Goal: Task Accomplishment & Management: Use online tool/utility

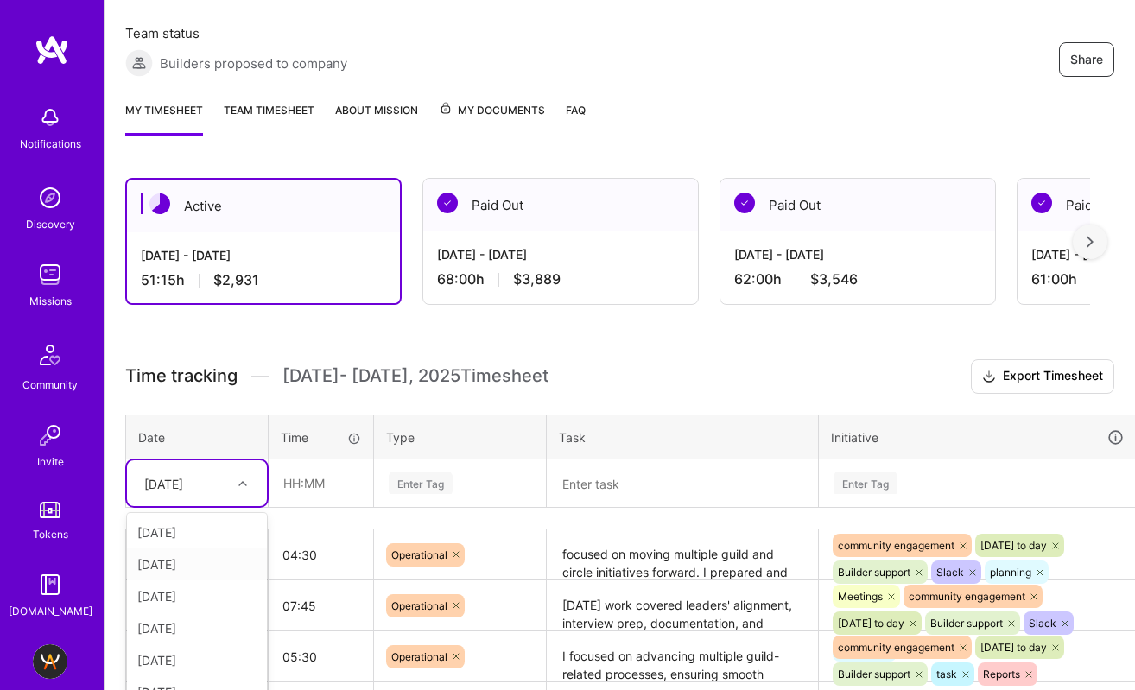
scroll to position [316, 0]
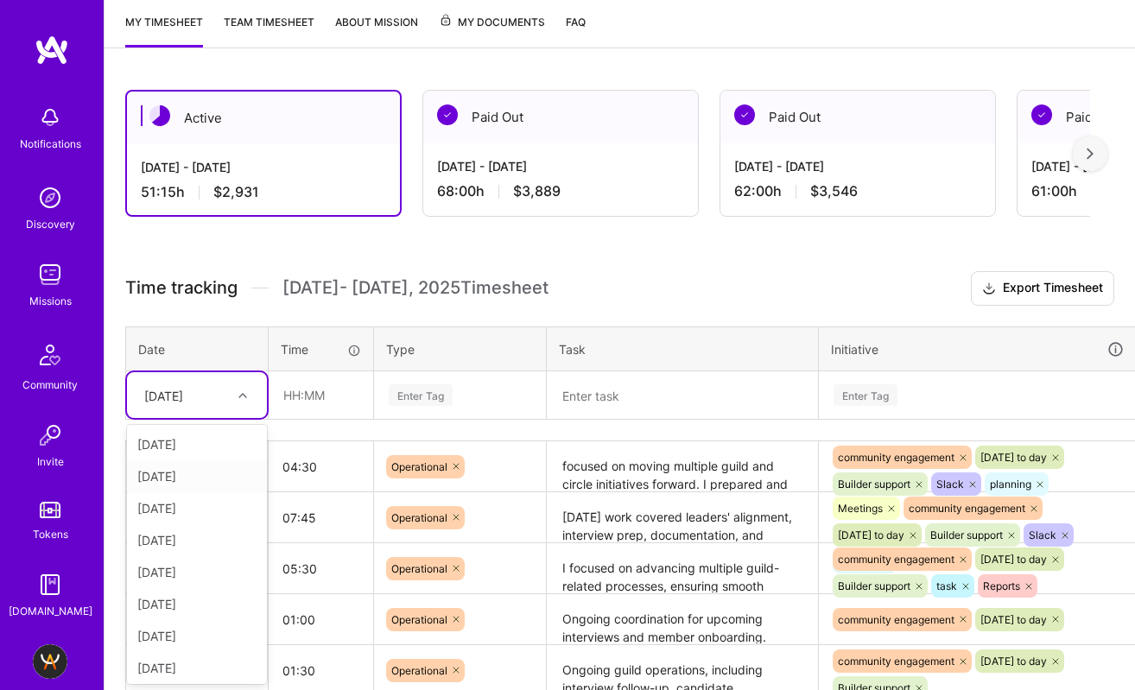
click at [223, 418] on div "option [DATE] focused, 2 of 13. 12 results available. Use Up and Down to choose…" at bounding box center [197, 395] width 140 height 46
click at [337, 397] on input "text" at bounding box center [321, 395] width 103 height 46
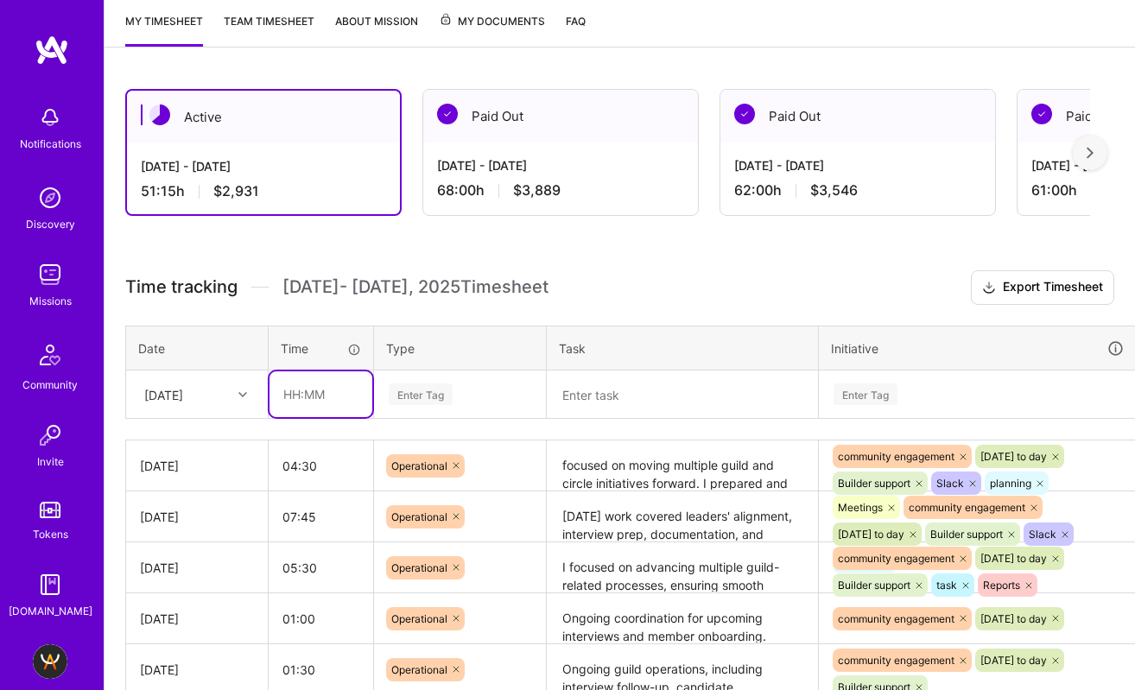
click at [337, 397] on input "text" at bounding box center [321, 395] width 103 height 46
type input "05:30"
click at [430, 387] on div "Enter Tag" at bounding box center [421, 394] width 64 height 27
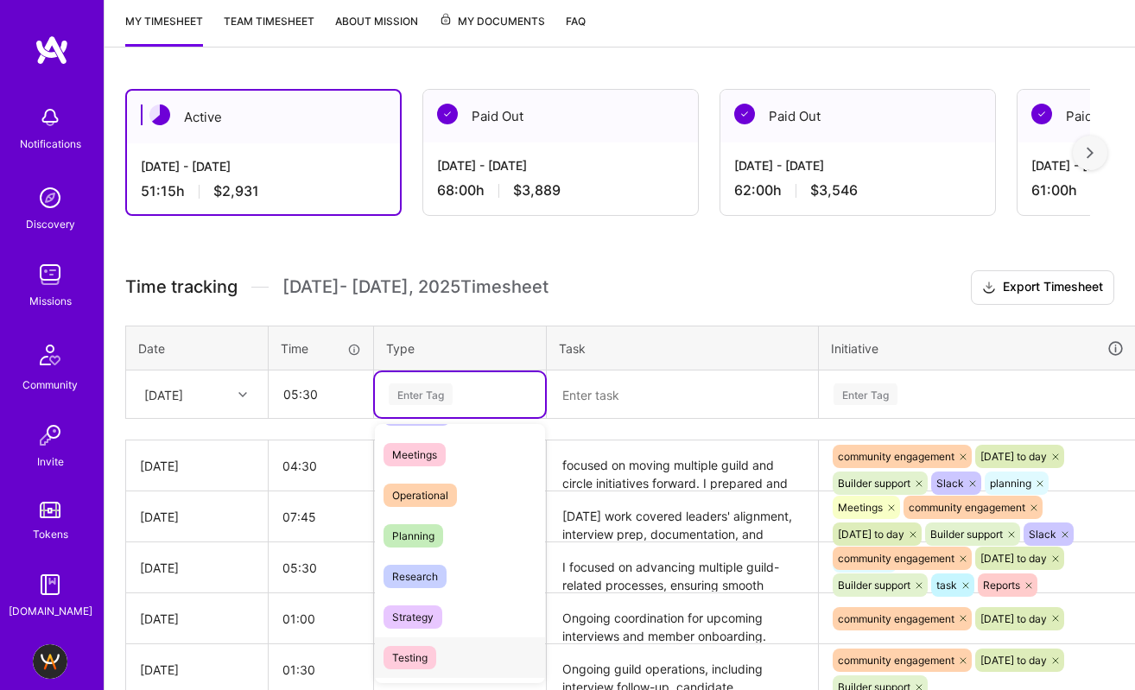
scroll to position [273, 0]
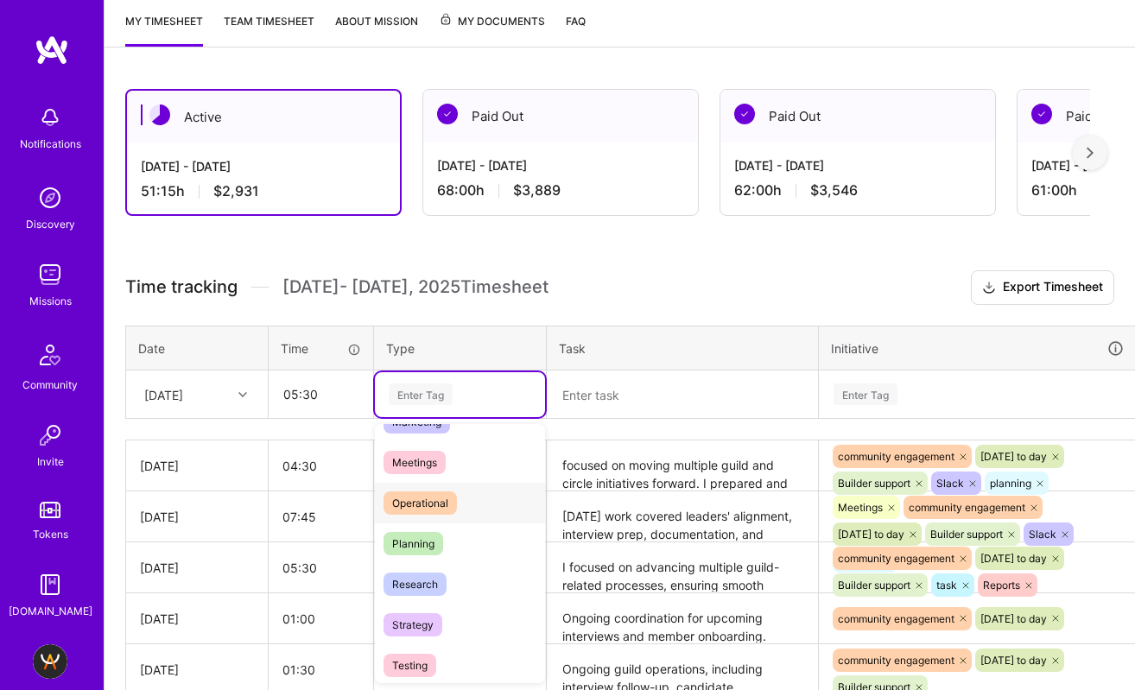
click at [447, 507] on span "Operational" at bounding box center [420, 503] width 73 height 23
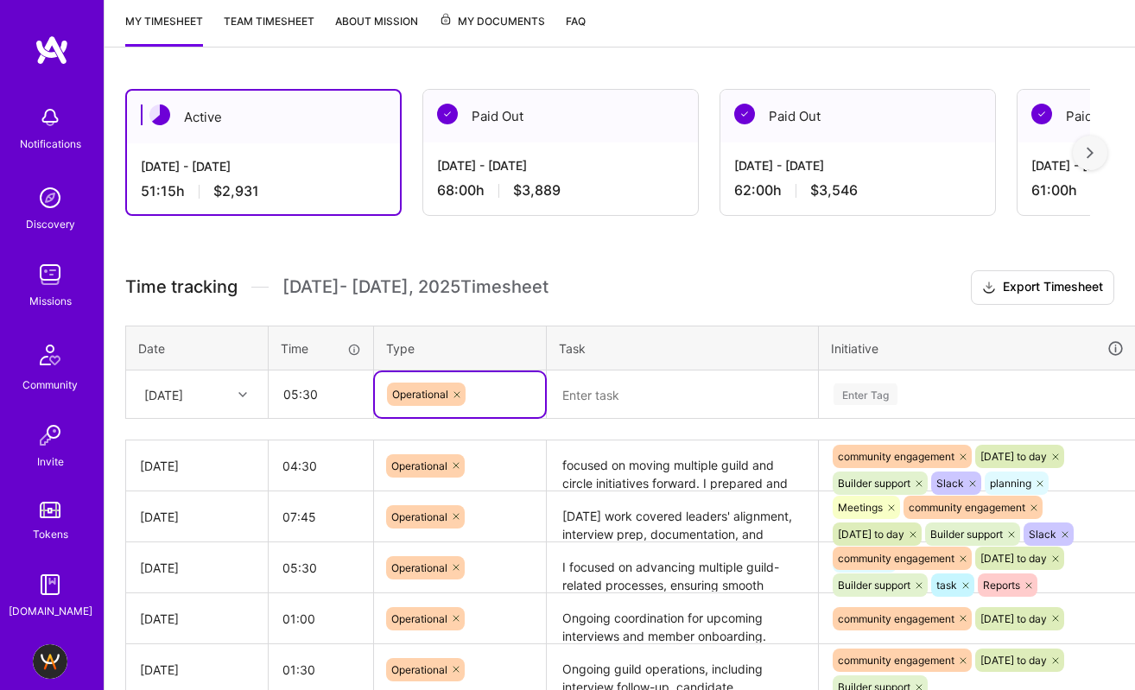
click at [611, 393] on textarea at bounding box center [683, 394] width 268 height 45
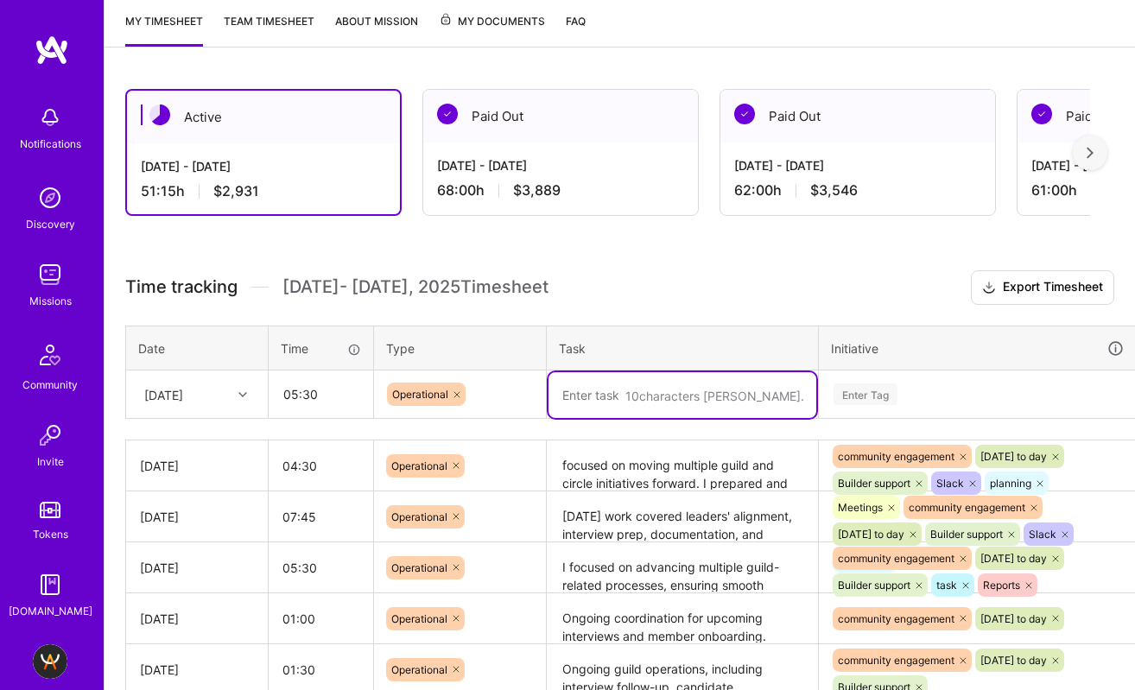
paste textarea "both ongoing guild operations and candidate engagement activities. I managed an…"
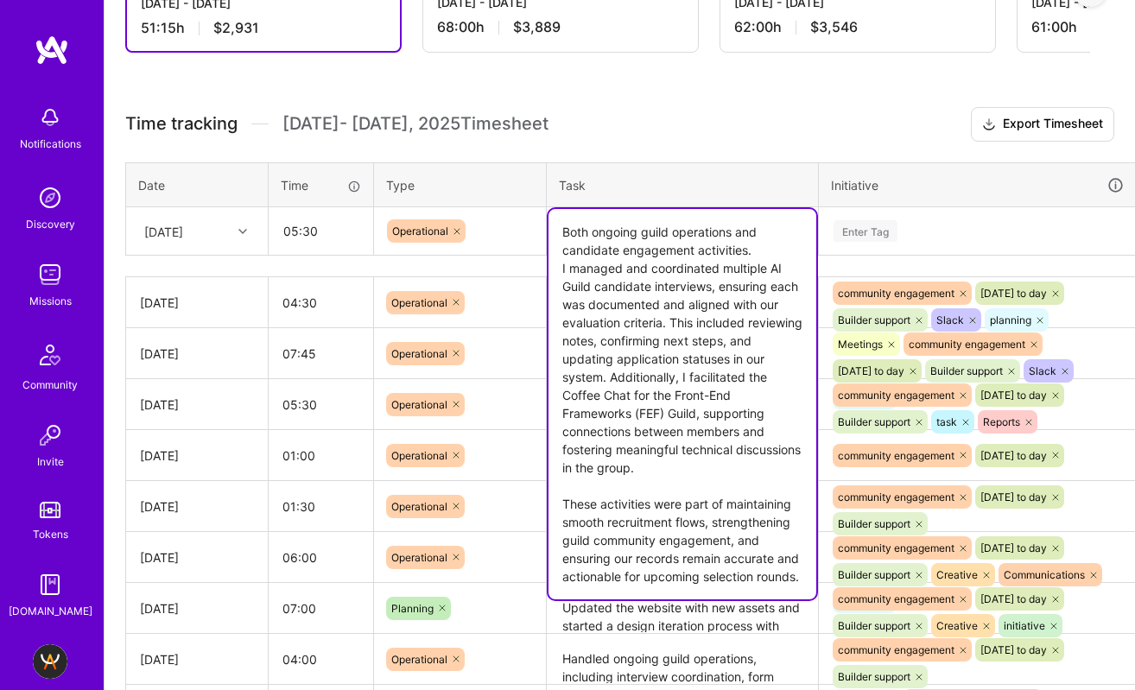
scroll to position [480, 0]
drag, startPoint x: 708, startPoint y: 412, endPoint x: 768, endPoint y: 465, distance: 80.2
click at [768, 465] on textarea "Both ongoing guild operations and candidate engagement activities. I managed an…" at bounding box center [683, 403] width 268 height 391
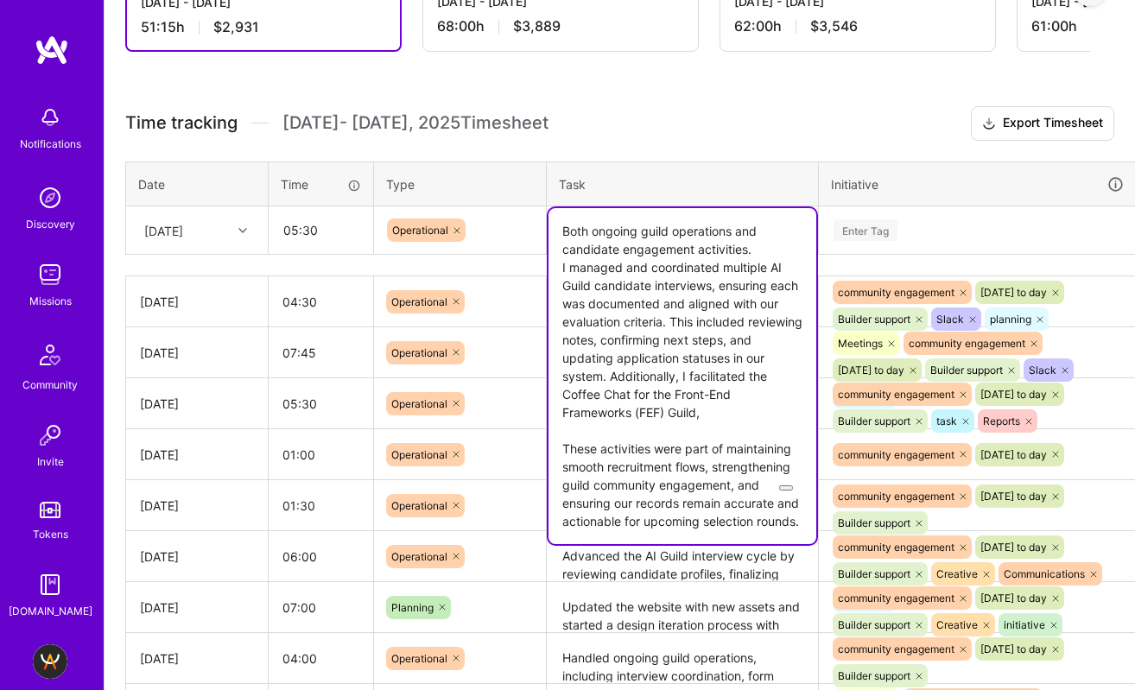
click at [562, 446] on textarea "Both ongoing guild operations and candidate engagement activities. I managed an…" at bounding box center [683, 376] width 268 height 336
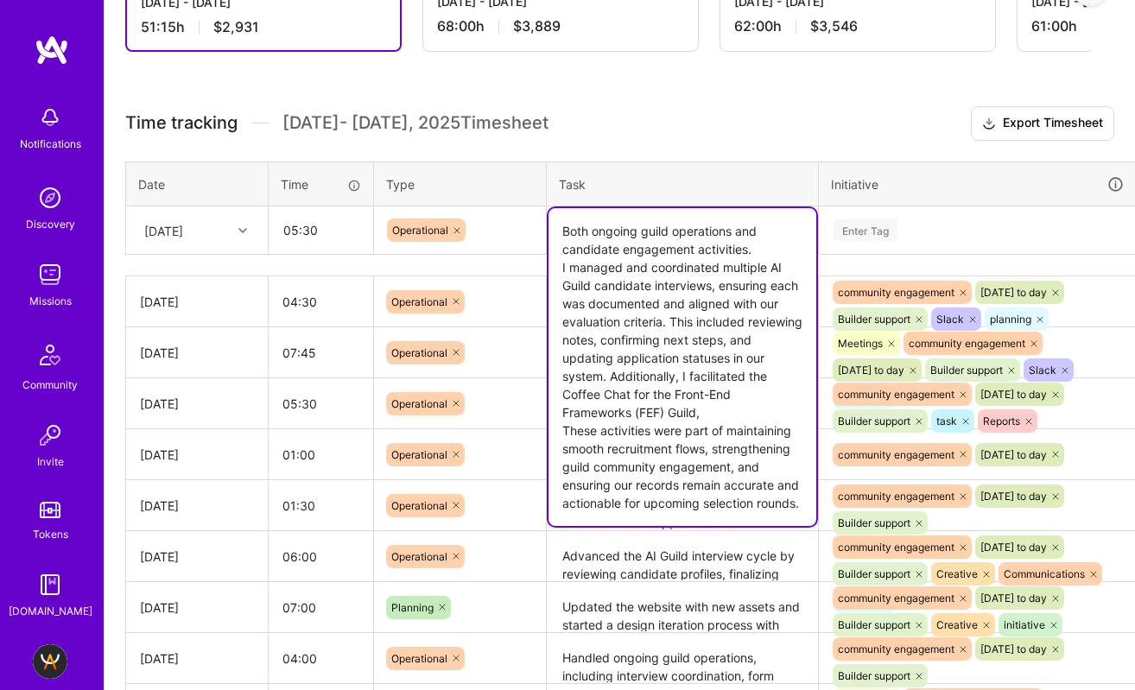
drag, startPoint x: 562, startPoint y: 427, endPoint x: 796, endPoint y: 465, distance: 236.4
click at [796, 465] on textarea "Both ongoing guild operations and candidate engagement activities. I managed an…" at bounding box center [683, 367] width 268 height 318
click at [762, 443] on textarea "Both ongoing guild operations and candidate engagement activities. I managed an…" at bounding box center [683, 367] width 268 height 318
type textarea "Both ongoing guild operations and candidate engagement activities. I managed an…"
click at [888, 225] on div "Enter Tag" at bounding box center [866, 230] width 64 height 27
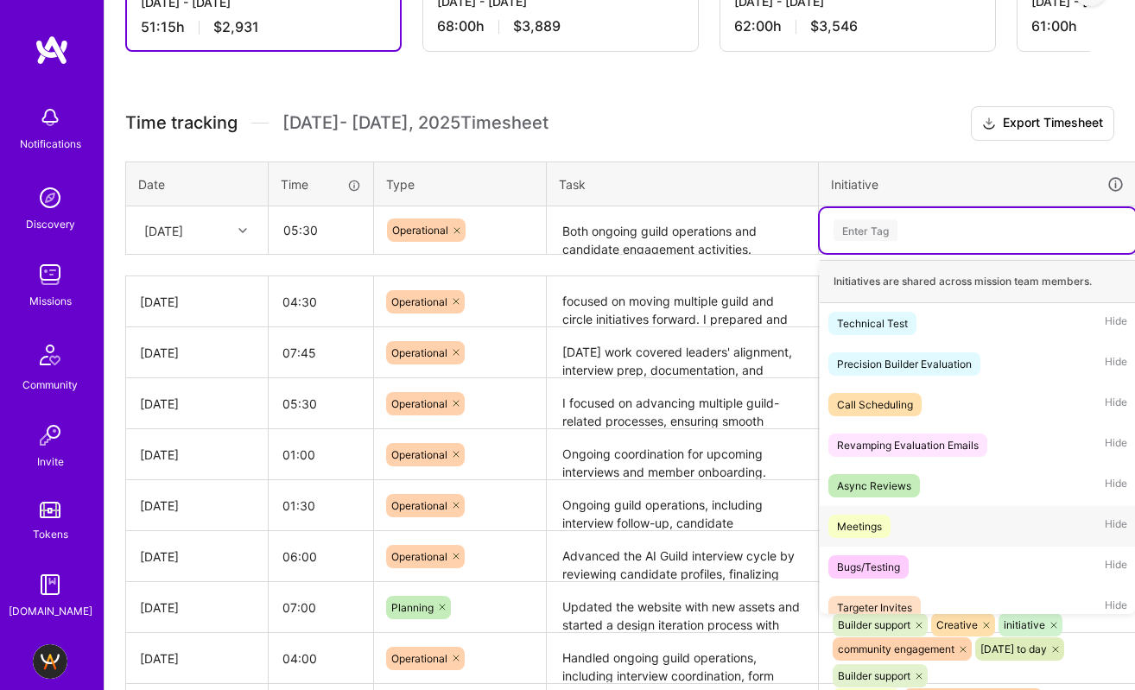
click at [863, 524] on div "Meetings" at bounding box center [859, 527] width 45 height 18
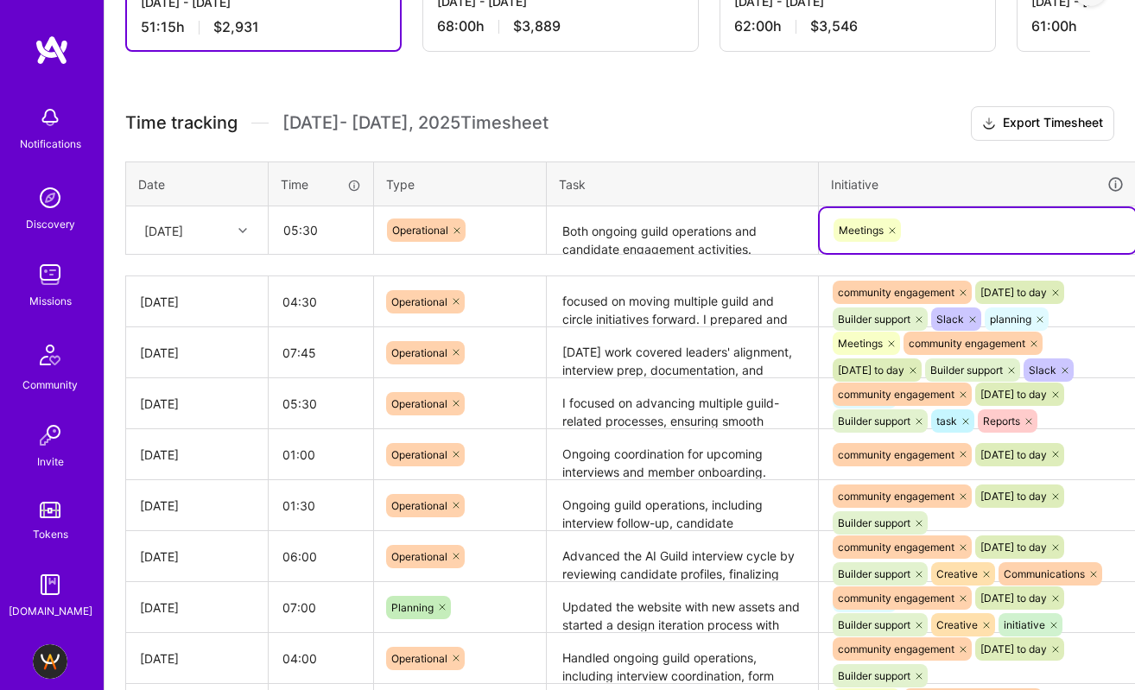
click at [994, 231] on div "Meetings" at bounding box center [978, 230] width 292 height 27
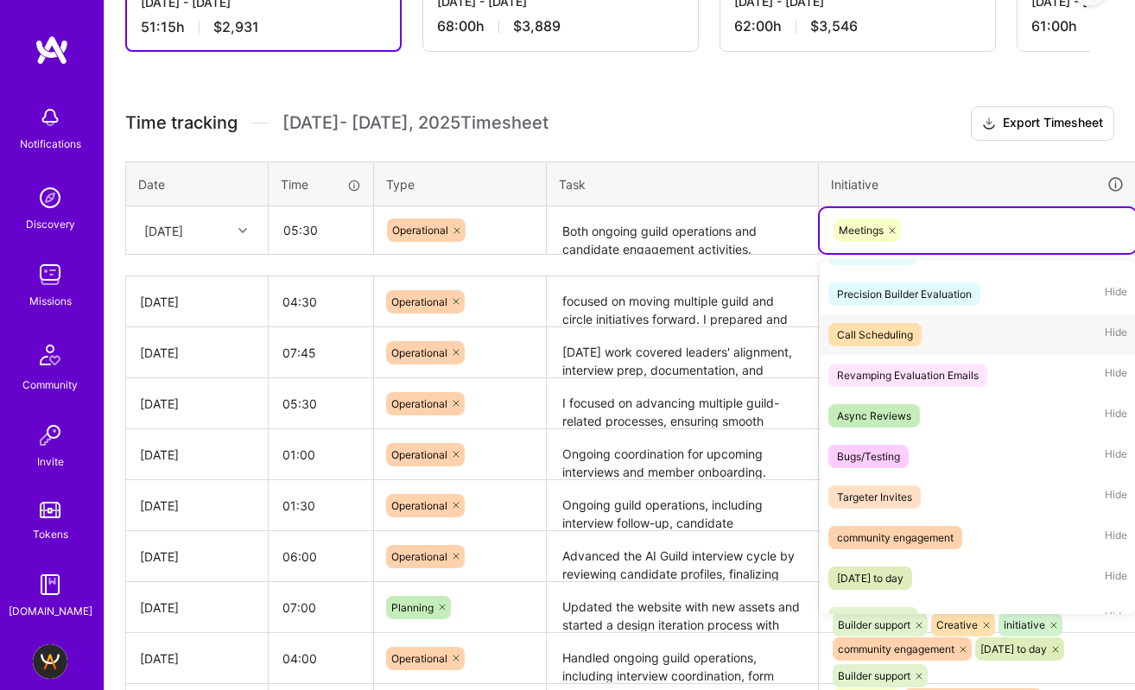
scroll to position [135, 0]
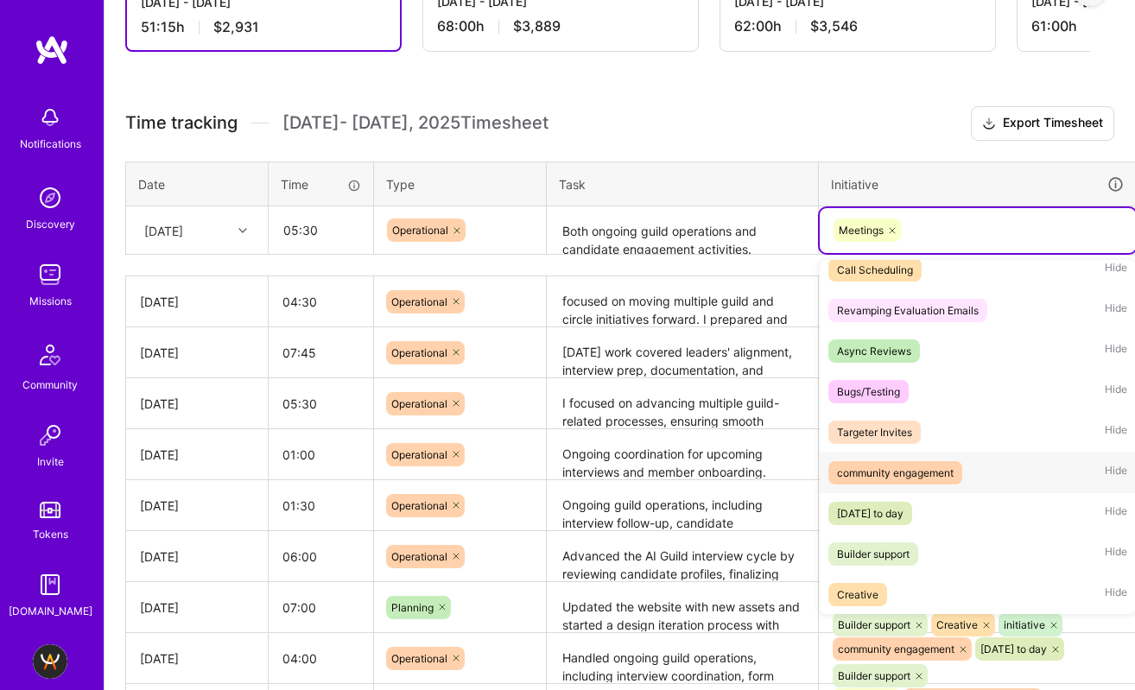
click at [938, 465] on div "community engagement" at bounding box center [895, 473] width 117 height 18
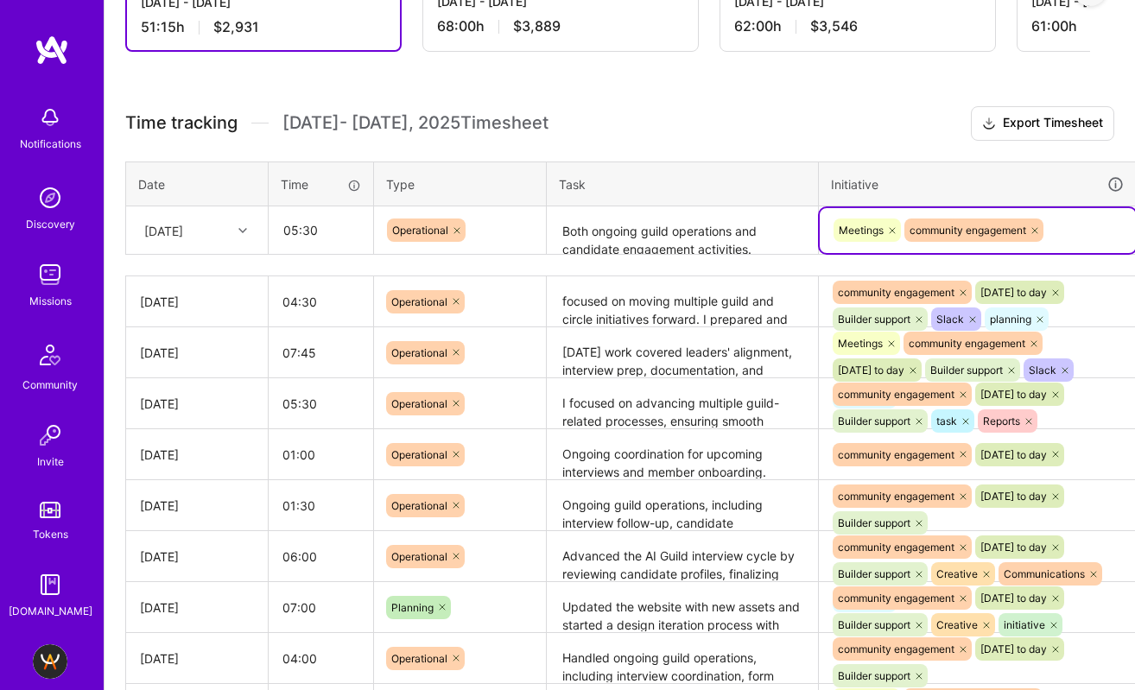
click at [1069, 222] on div "Meetings community engagement" at bounding box center [978, 230] width 292 height 27
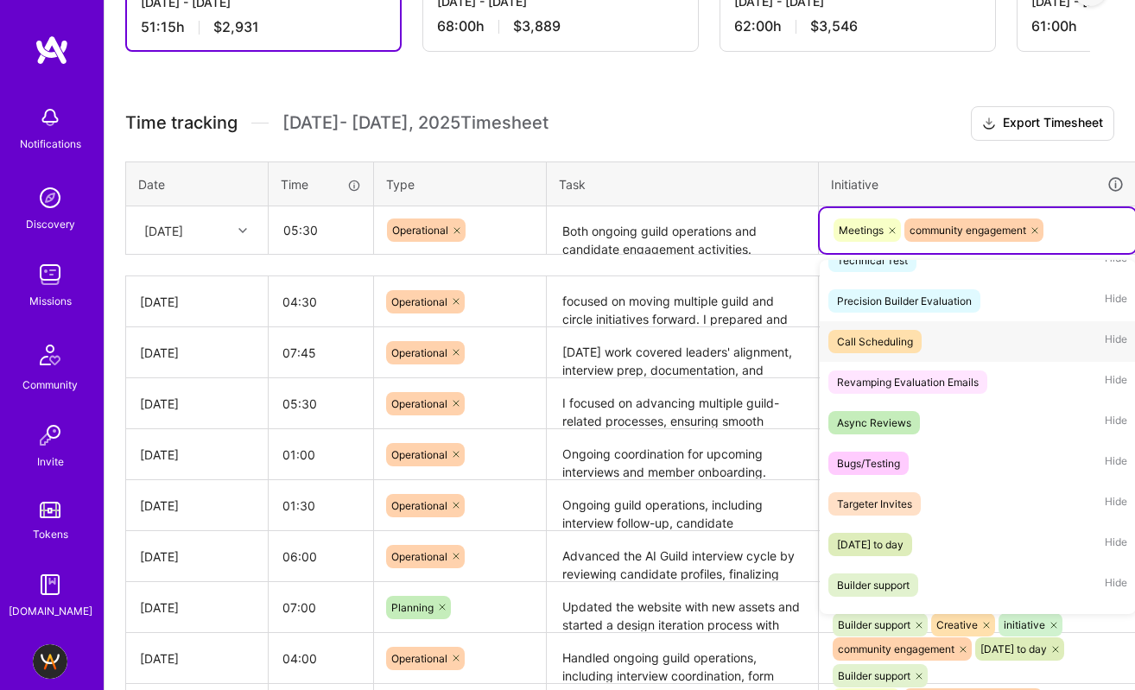
scroll to position [133, 0]
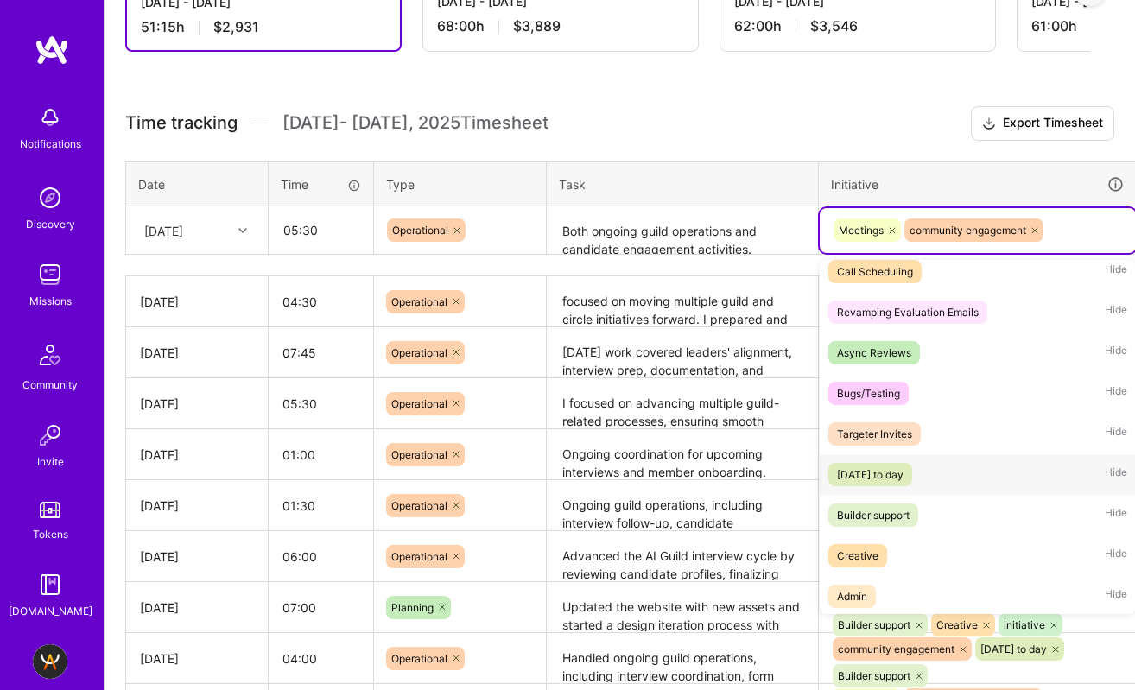
click at [904, 468] on div "[DATE] to day" at bounding box center [870, 475] width 67 height 18
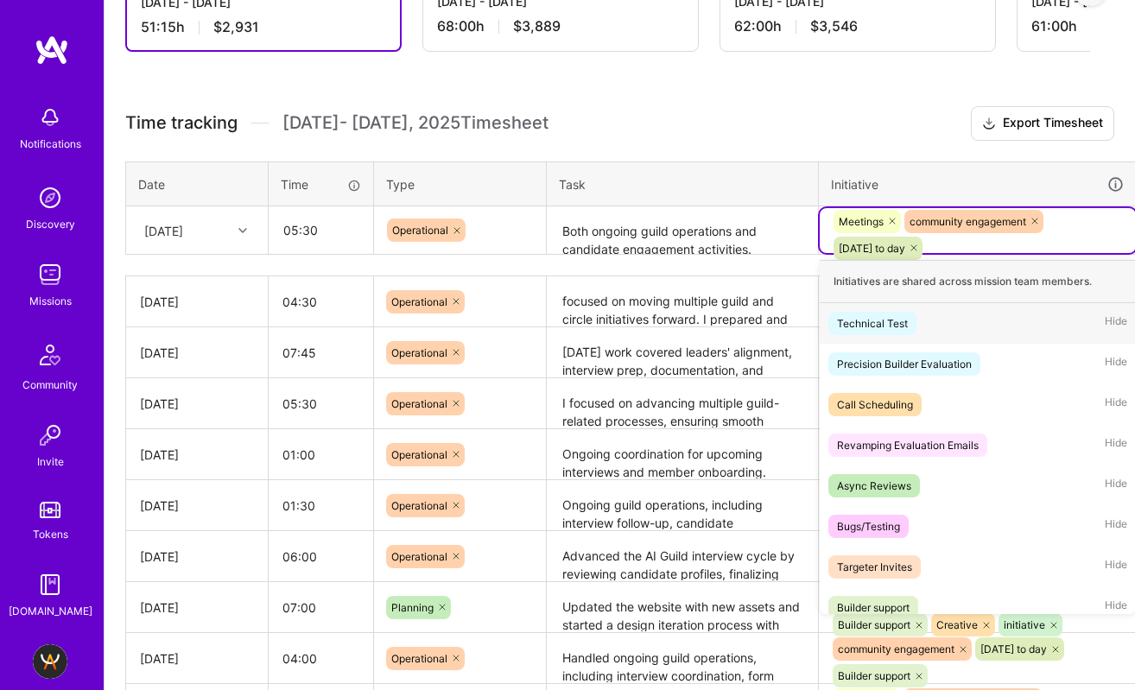
click at [1084, 240] on div "Meetings community engagement [DATE] to day" at bounding box center [978, 235] width 292 height 54
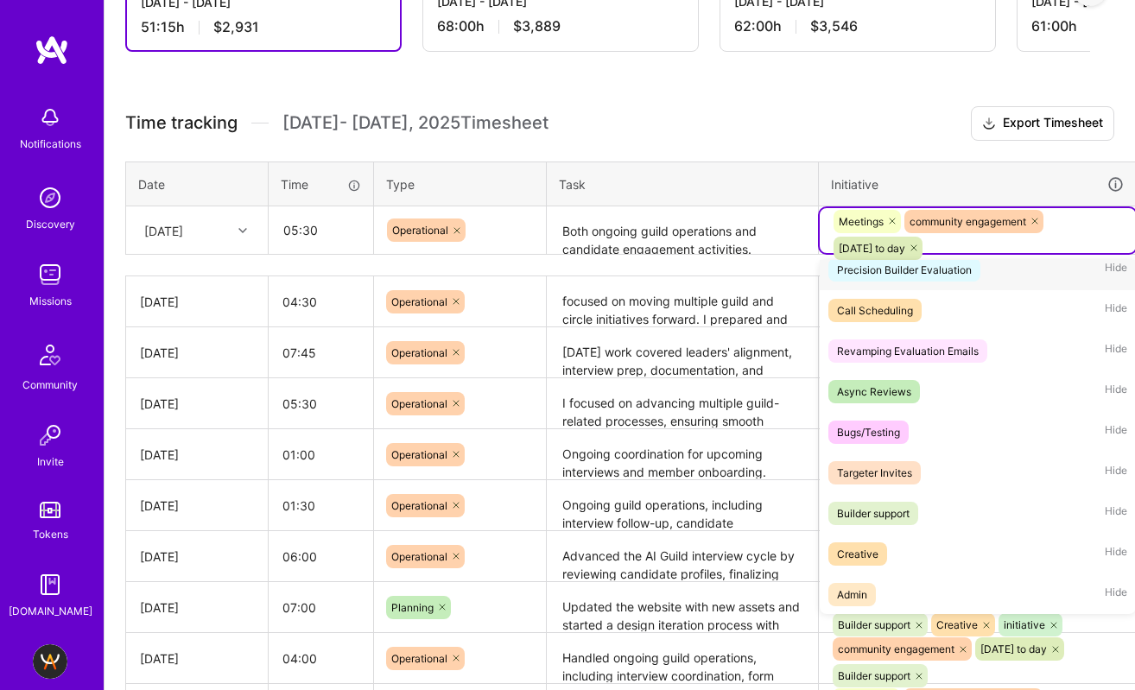
scroll to position [157, 0]
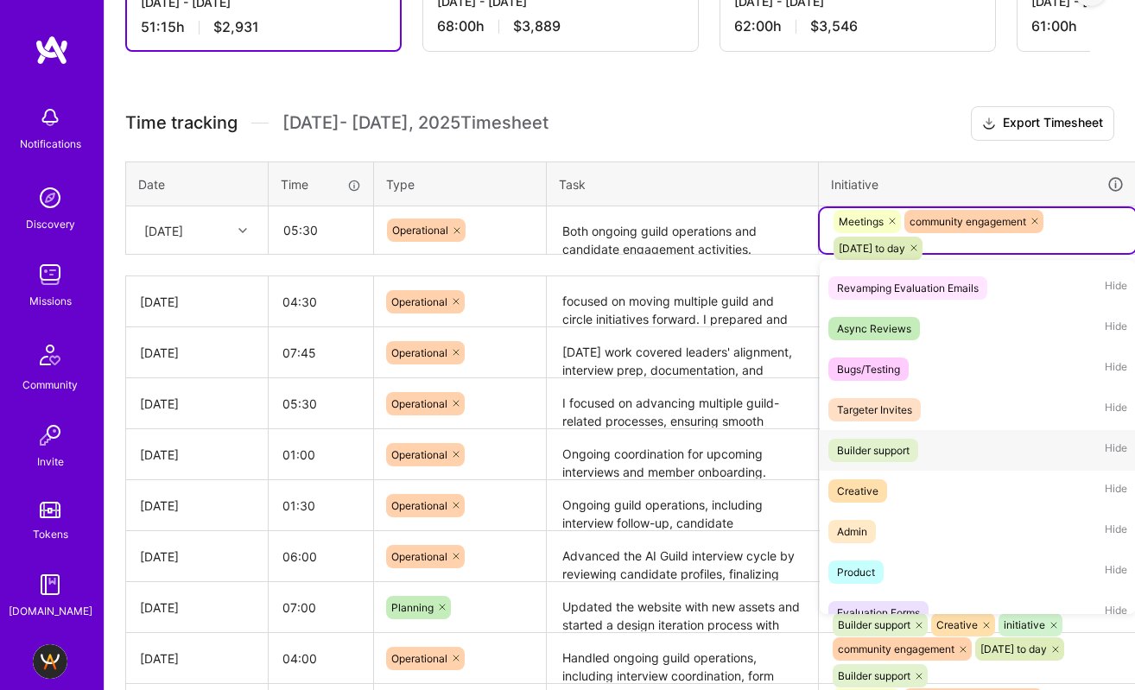
click at [882, 454] on div "Builder support" at bounding box center [873, 451] width 73 height 18
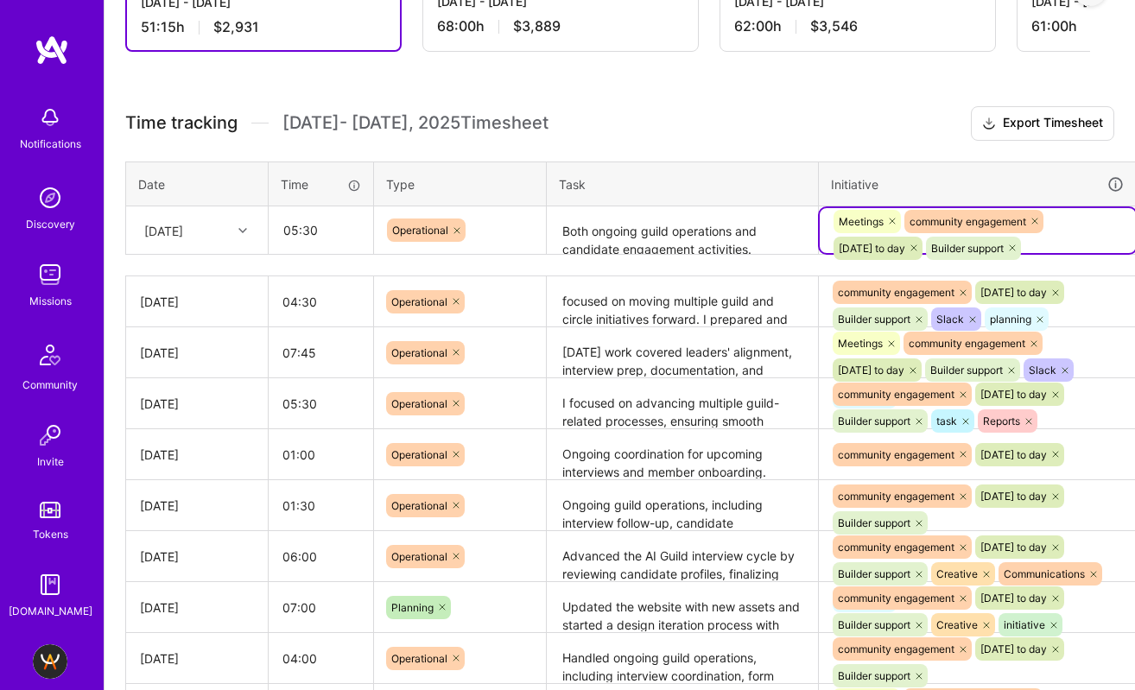
click at [1066, 235] on div "Meetings community engagement [DATE] to day Builder support" at bounding box center [978, 235] width 292 height 54
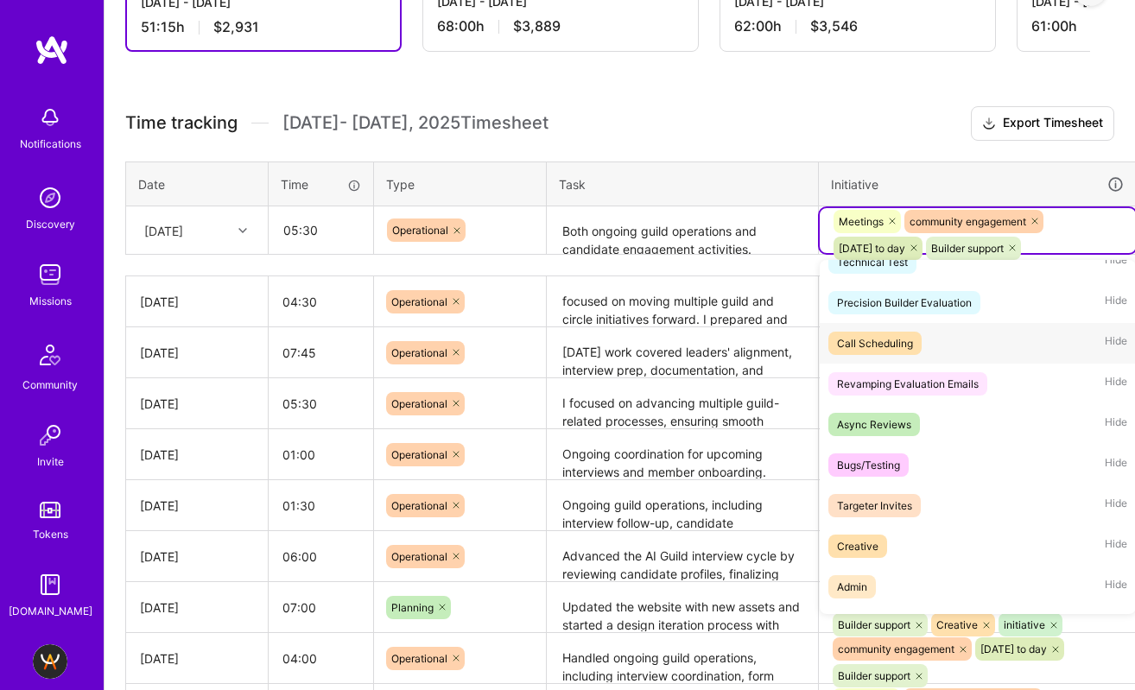
scroll to position [144, 0]
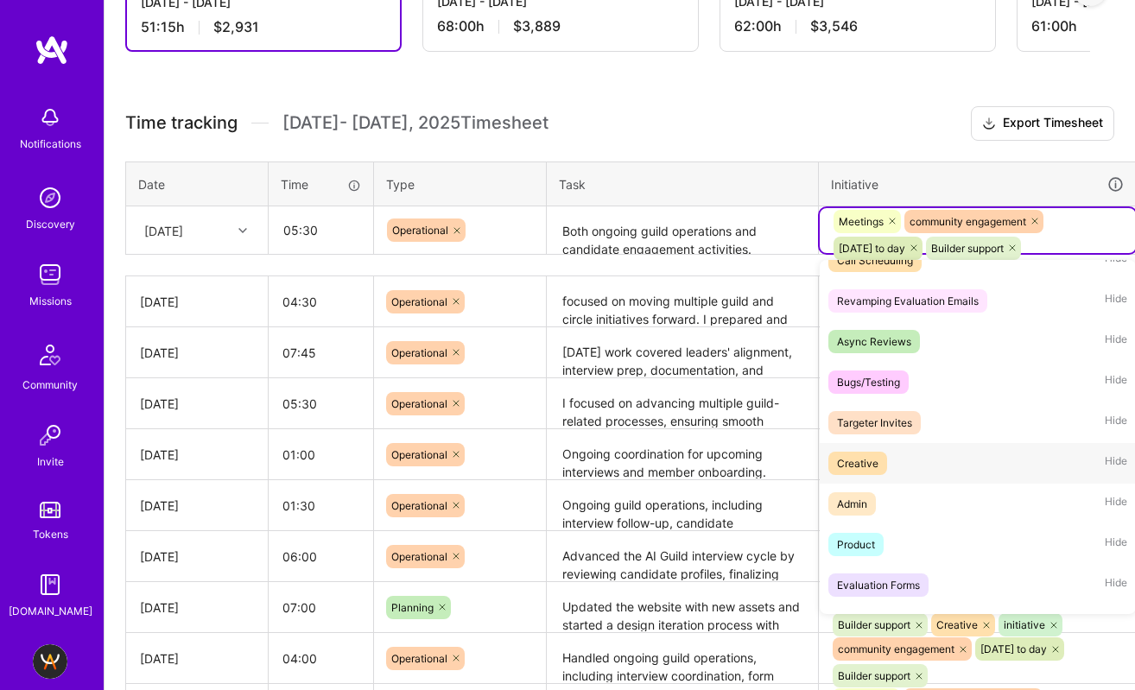
click at [865, 470] on div "Creative" at bounding box center [857, 463] width 41 height 18
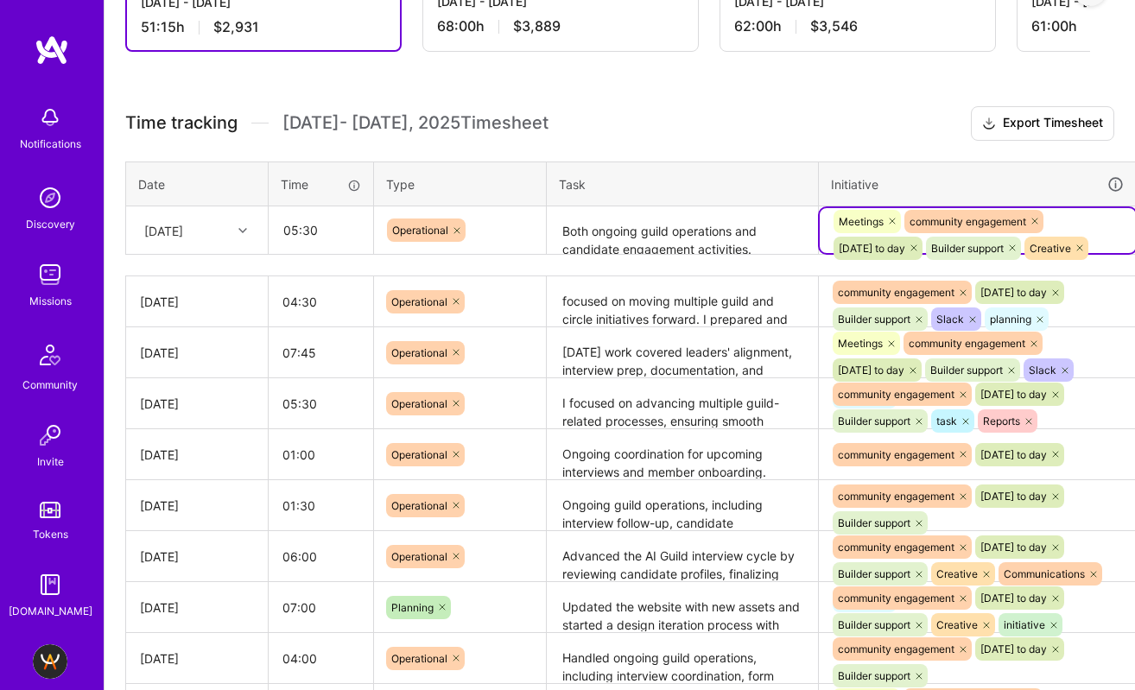
scroll to position [480, 60]
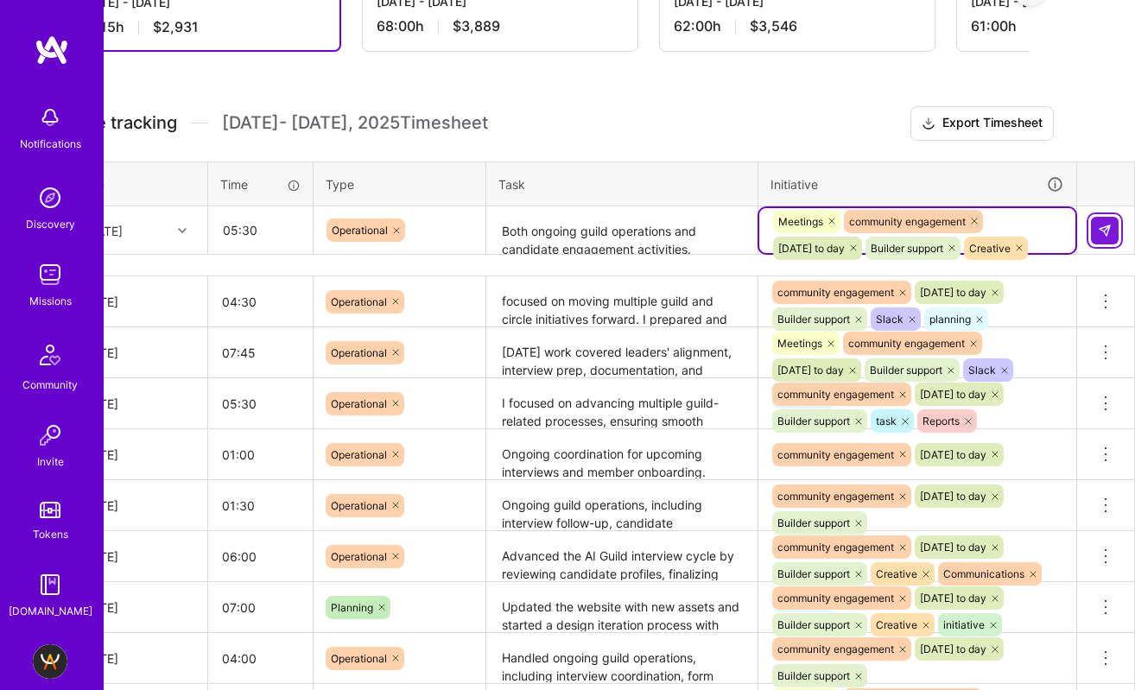
click at [1115, 227] on button at bounding box center [1105, 231] width 28 height 28
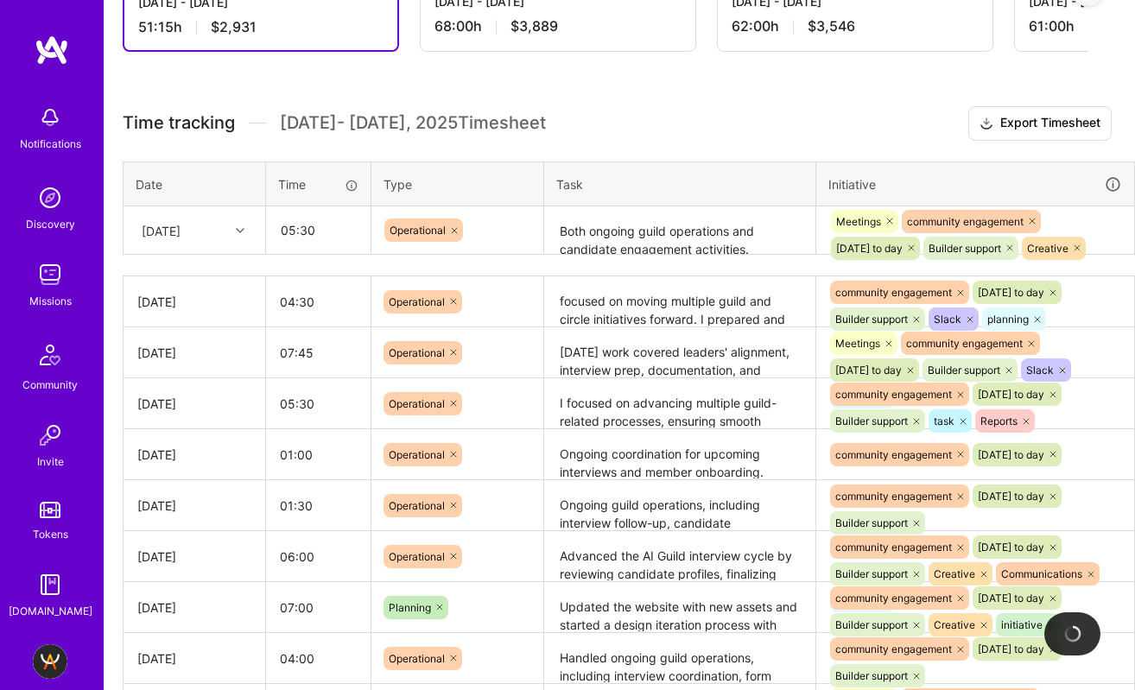
scroll to position [480, 0]
